Goal: Task Accomplishment & Management: Manage account settings

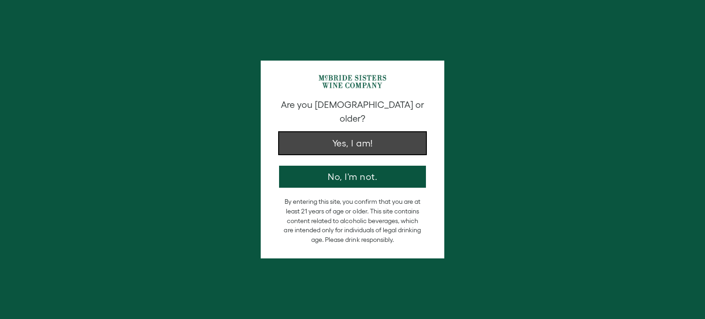
click at [332, 132] on button "Yes, I am!" at bounding box center [352, 143] width 147 height 22
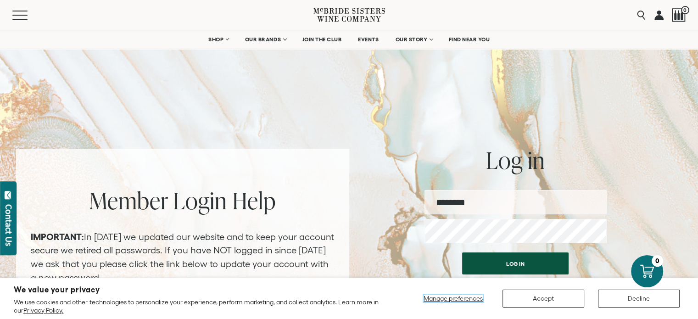
click at [457, 299] on span "Manage preferences" at bounding box center [453, 298] width 59 height 7
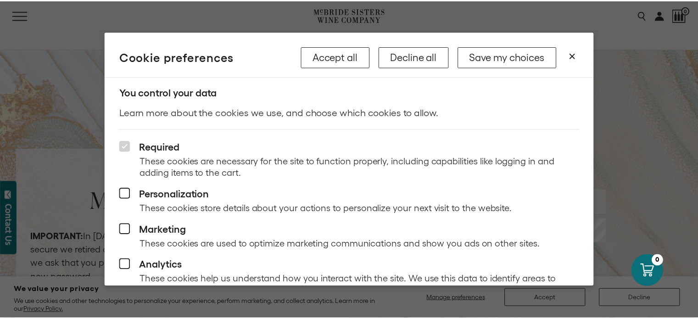
scroll to position [25, 0]
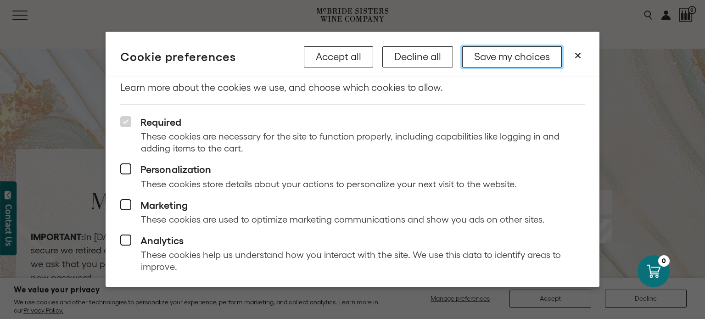
click at [517, 60] on button "Save my choices" at bounding box center [512, 56] width 100 height 21
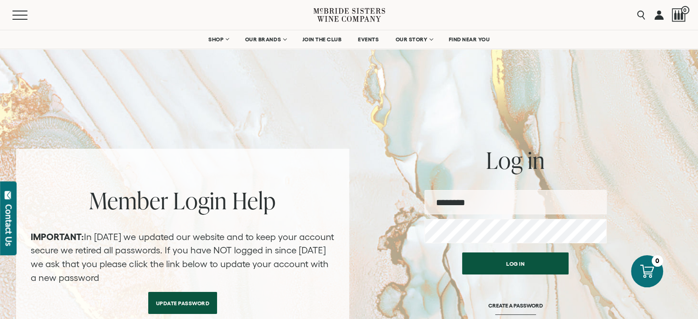
click at [490, 208] on input "email" at bounding box center [515, 202] width 182 height 24
type input "**********"
click at [462, 252] on button "Log in" at bounding box center [515, 263] width 106 height 22
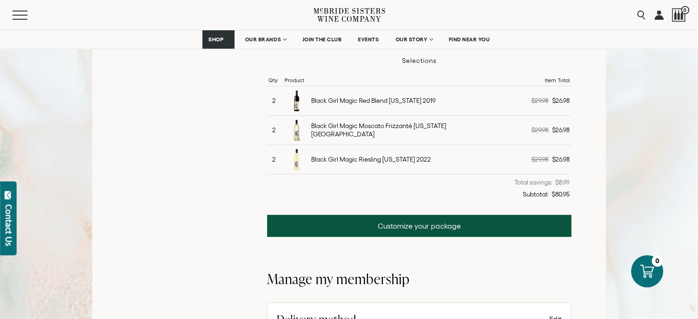
scroll to position [306, 0]
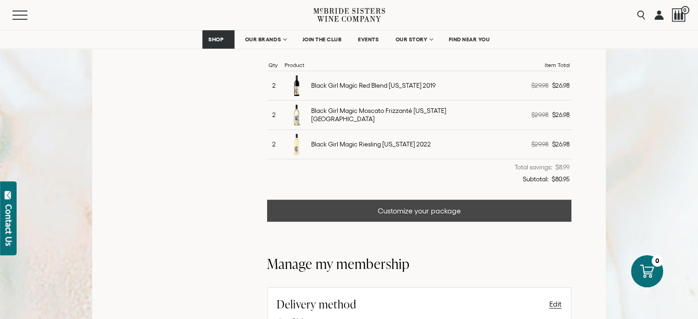
click at [444, 210] on link "Customize your package" at bounding box center [419, 211] width 304 height 22
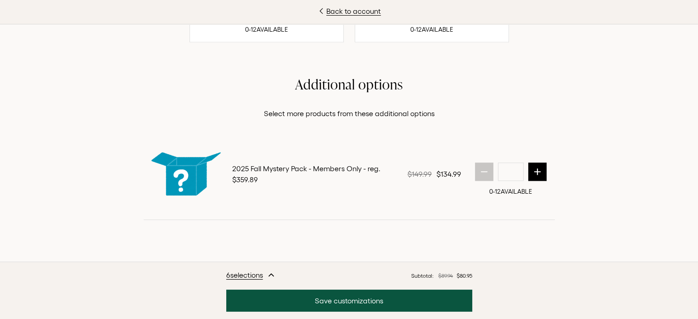
scroll to position [1199, 0]
click at [533, 171] on icon "next quantity" at bounding box center [537, 171] width 9 height 9
type input "*"
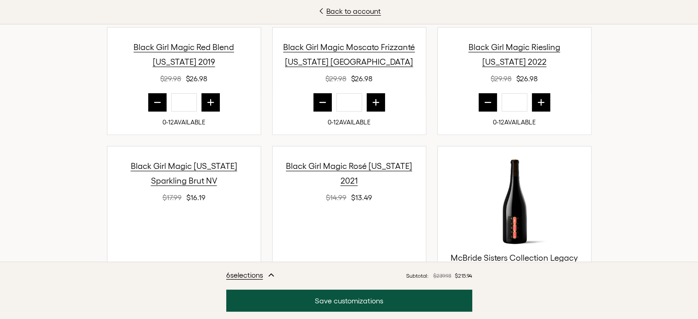
scroll to position [334, 0]
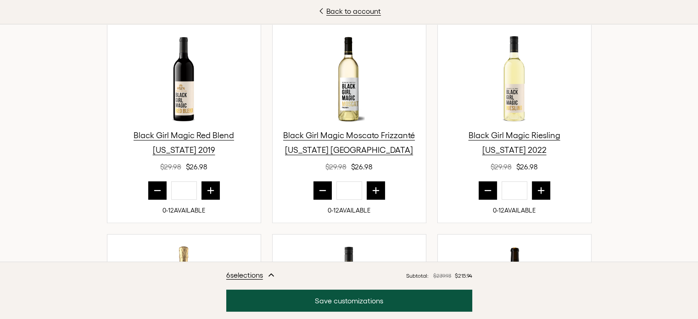
click at [319, 193] on icon "prior quantity" at bounding box center [322, 190] width 9 height 9
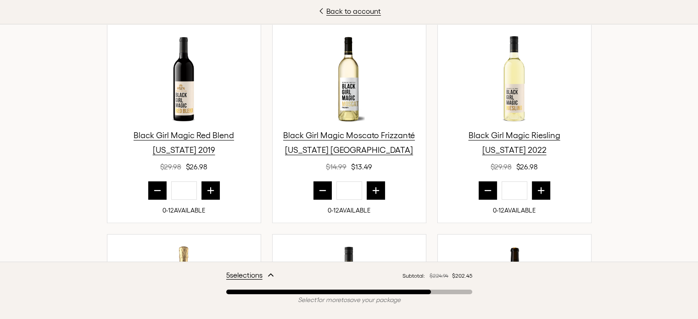
click at [319, 193] on icon "prior quantity" at bounding box center [322, 190] width 9 height 9
type input "*"
click at [154, 190] on icon "prior quantity" at bounding box center [157, 190] width 6 height 0
type input "*"
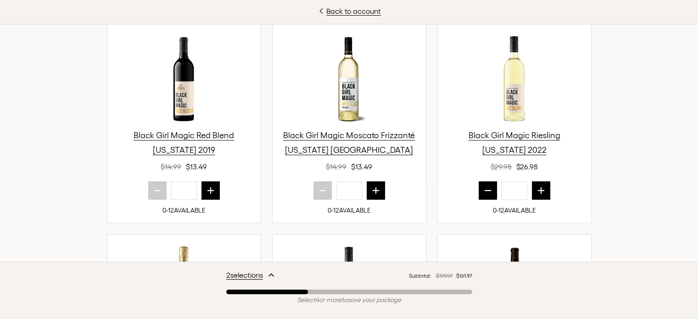
click at [483, 189] on icon "prior quantity" at bounding box center [487, 190] width 9 height 9
type input "*"
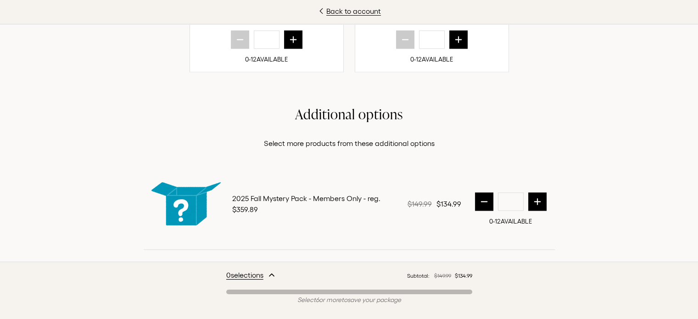
scroll to position [321, 0]
click at [480, 197] on icon "prior quantity" at bounding box center [484, 201] width 9 height 9
type input "*"
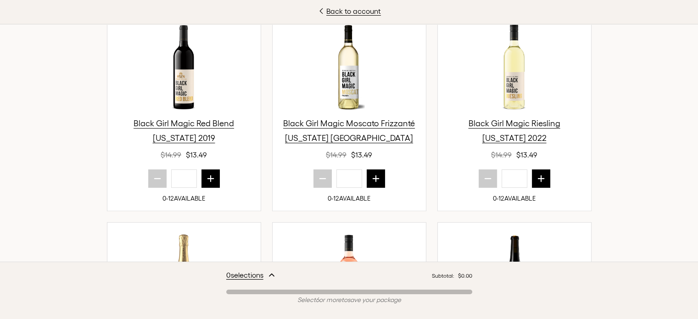
scroll to position [357, 0]
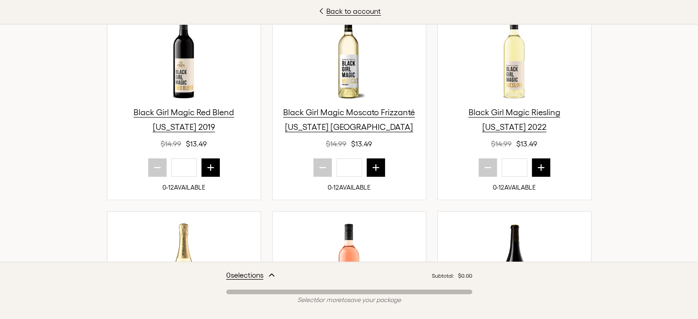
click at [207, 164] on icon "next quantity" at bounding box center [210, 167] width 9 height 9
type input "*"
click at [541, 163] on button "next quantity" at bounding box center [541, 167] width 18 height 18
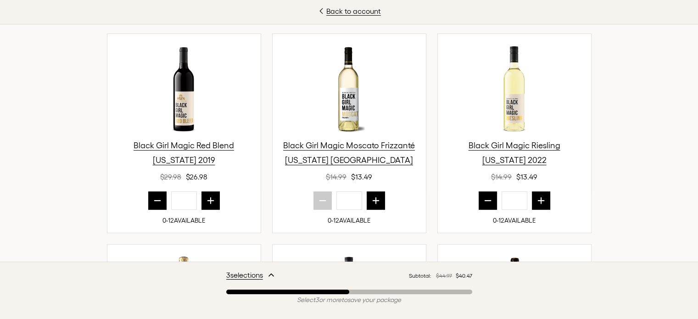
scroll to position [318, 0]
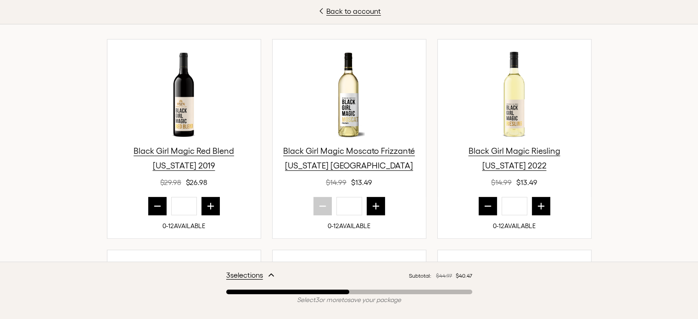
click at [539, 204] on icon "next quantity" at bounding box center [540, 205] width 9 height 9
type input "*"
click at [206, 204] on icon "next quantity" at bounding box center [210, 205] width 9 height 9
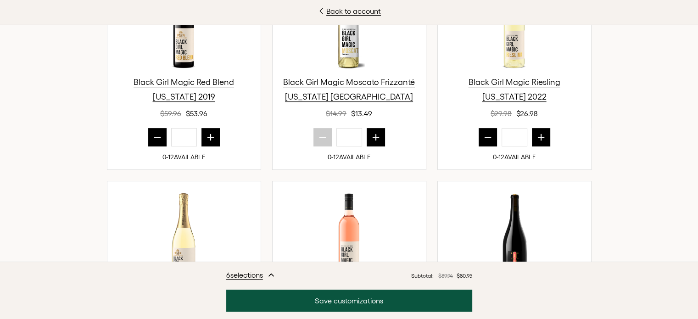
scroll to position [400, 0]
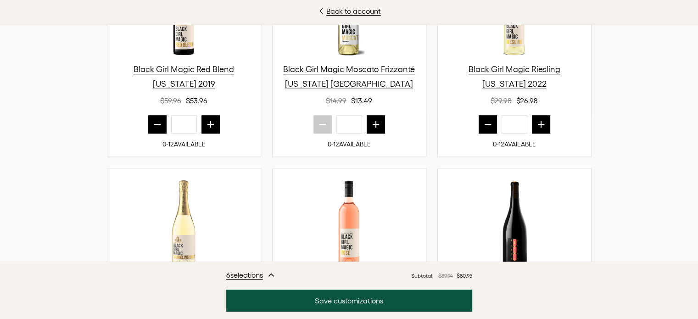
click at [207, 125] on icon "next quantity" at bounding box center [210, 124] width 9 height 9
type input "*"
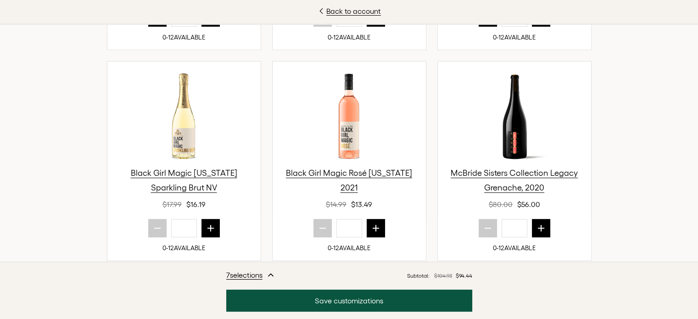
scroll to position [523, 0]
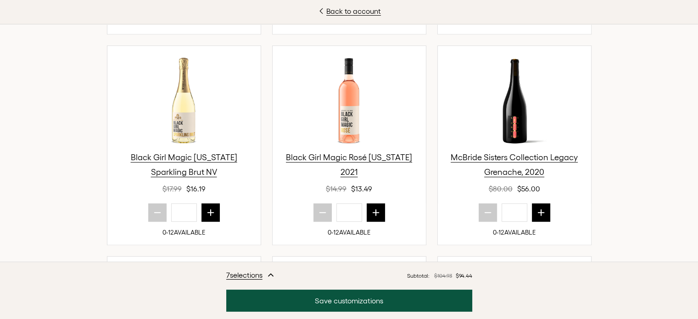
click at [371, 212] on icon "next quantity" at bounding box center [375, 212] width 9 height 9
type input "*"
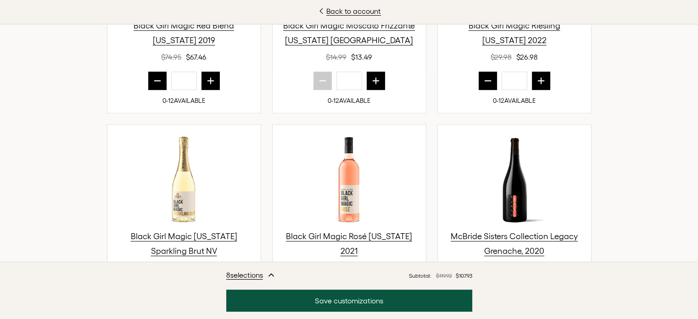
scroll to position [438, 0]
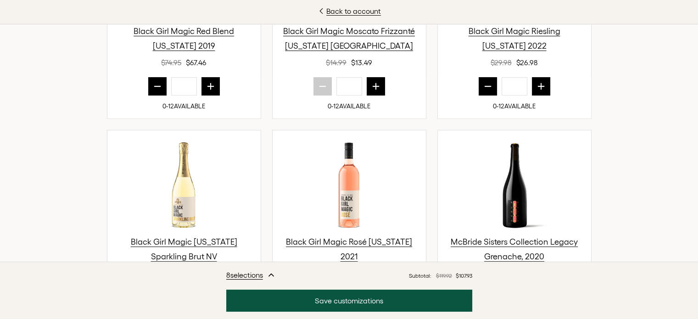
click at [151, 78] on button "prior quantity" at bounding box center [157, 86] width 18 height 18
type input "*"
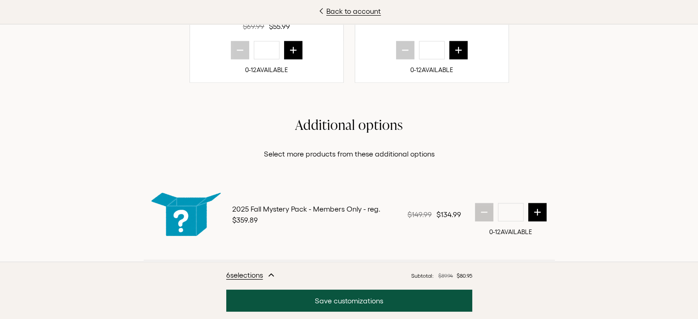
scroll to position [1204, 0]
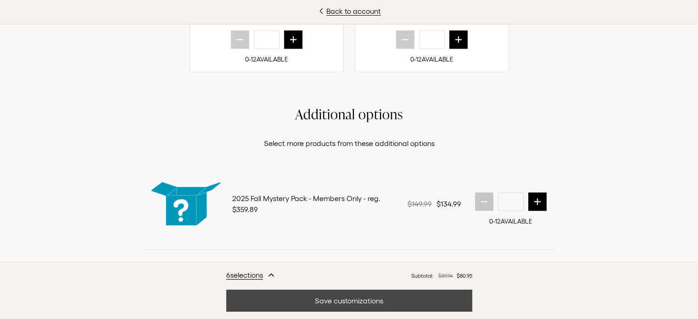
click at [362, 299] on button "Save customizations" at bounding box center [349, 301] width 246 height 22
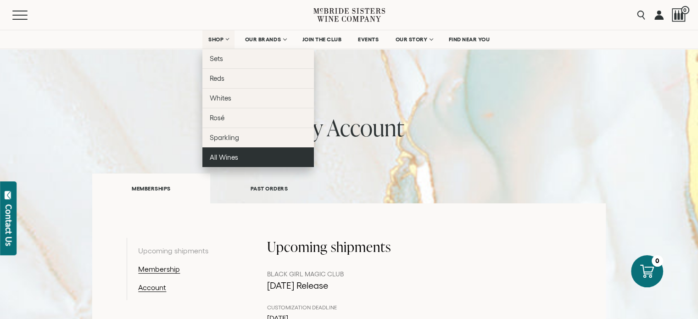
click at [211, 153] on span "All Wines" at bounding box center [224, 157] width 28 height 8
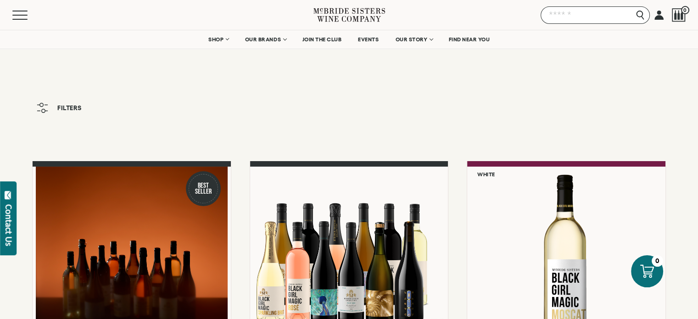
click at [641, 12] on input "Search" at bounding box center [595, 14] width 109 height 17
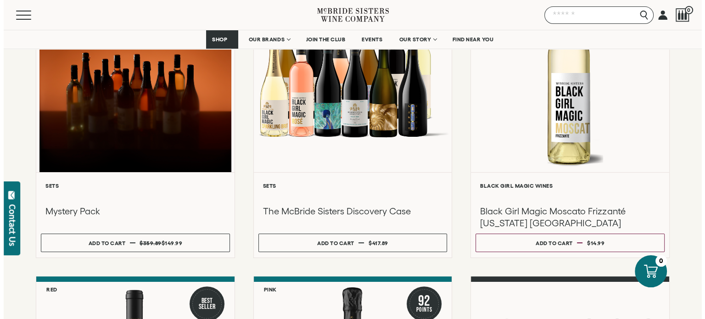
scroll to position [172, 0]
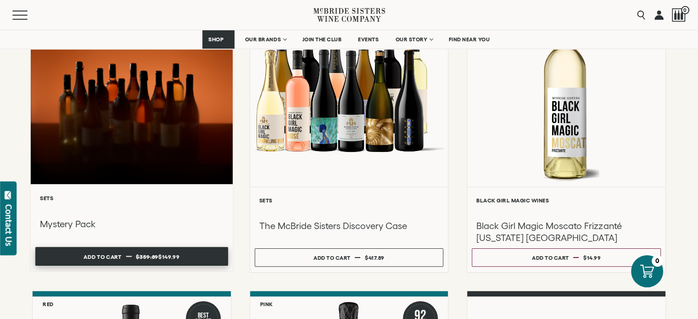
click at [158, 254] on span "$149.99" at bounding box center [168, 256] width 21 height 6
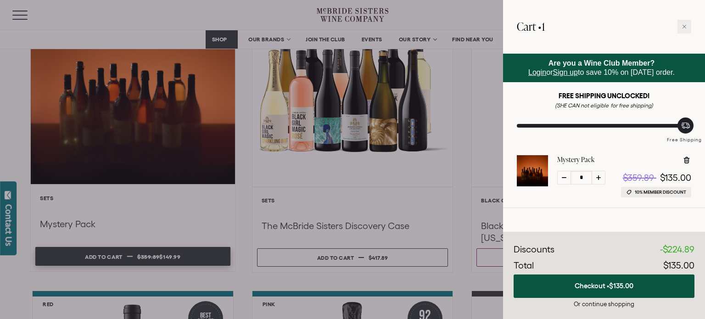
scroll to position [3, 0]
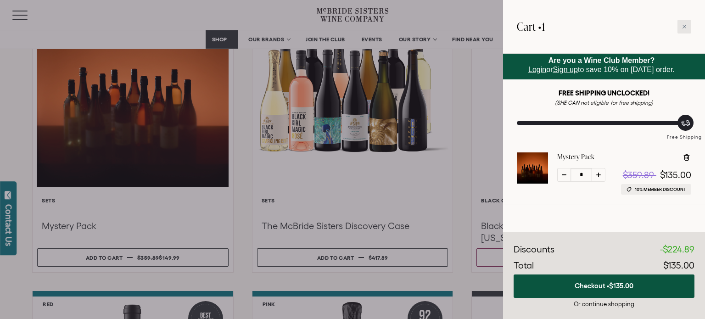
click at [686, 27] on icon at bounding box center [684, 26] width 5 height 5
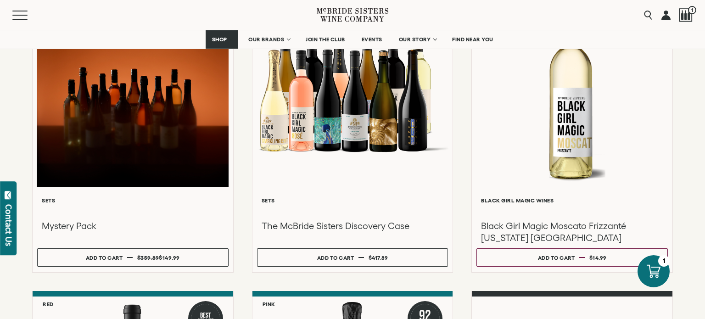
click at [663, 15] on link at bounding box center [665, 15] width 9 height 30
